Goal: Task Accomplishment & Management: Manage account settings

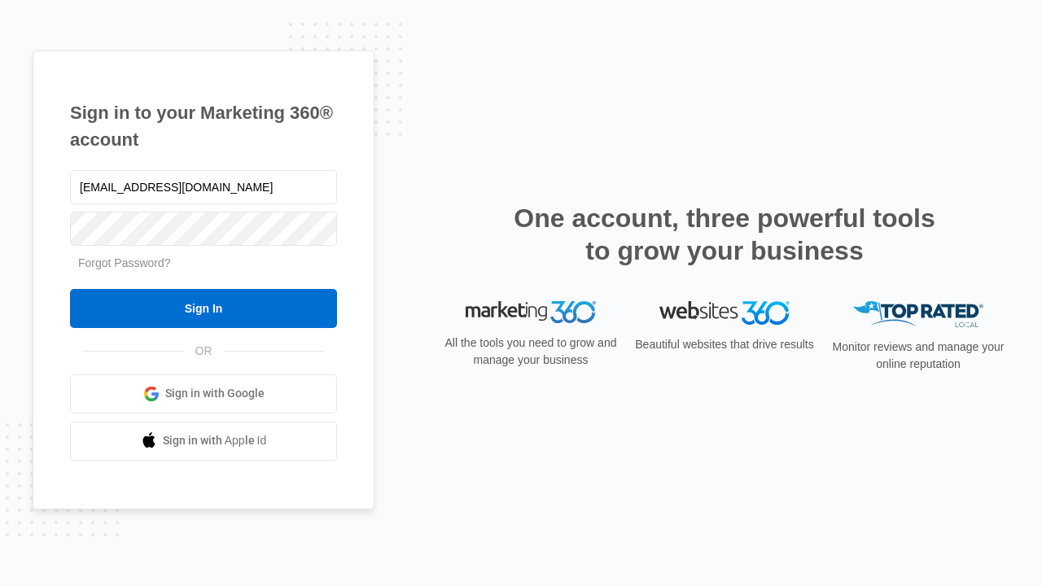
type input "[EMAIL_ADDRESS][DOMAIN_NAME]"
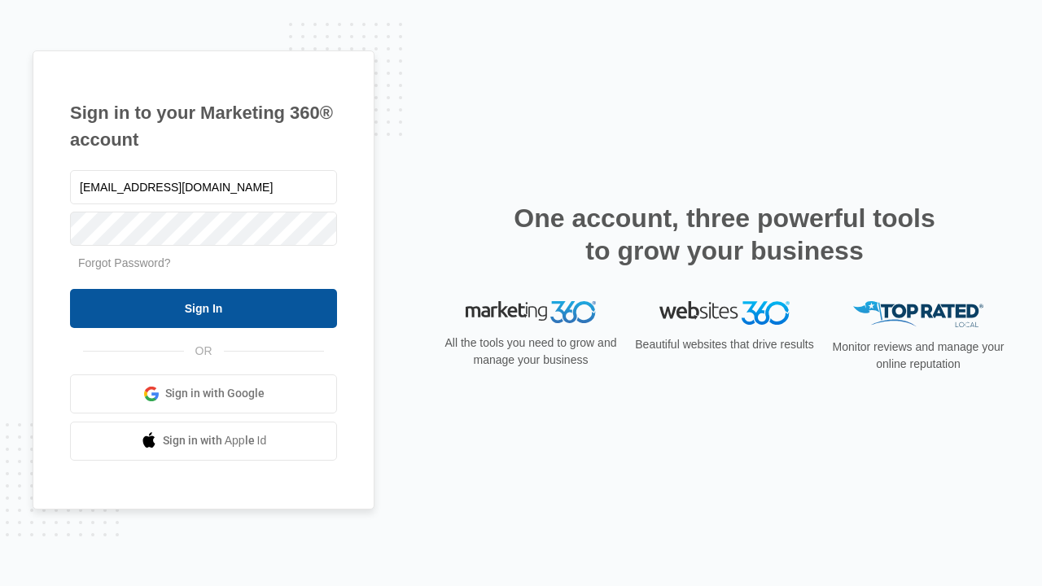
click at [203, 308] on input "Sign In" at bounding box center [203, 308] width 267 height 39
